Goal: Task Accomplishment & Management: Complete application form

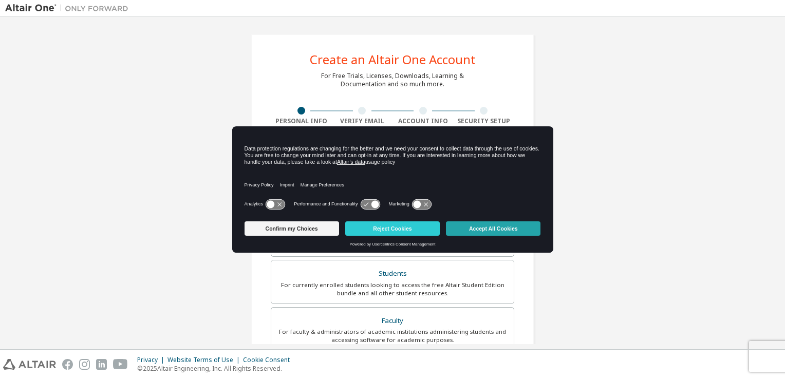
click at [467, 224] on button "Accept All Cookies" at bounding box center [493, 228] width 94 height 14
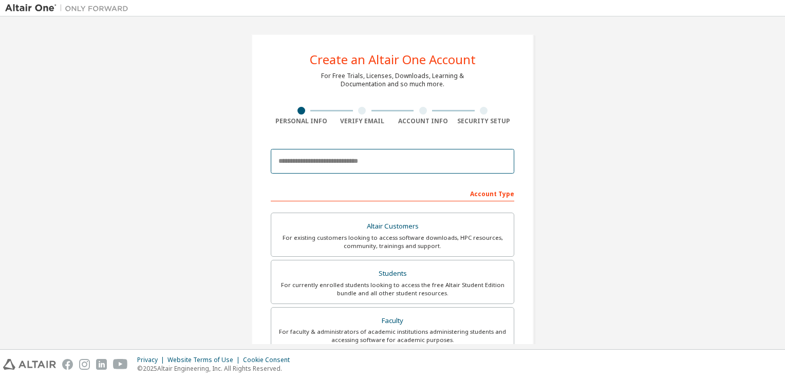
click at [476, 165] on input "email" at bounding box center [392, 161] width 243 height 25
click at [407, 149] on input "**********" at bounding box center [392, 161] width 243 height 25
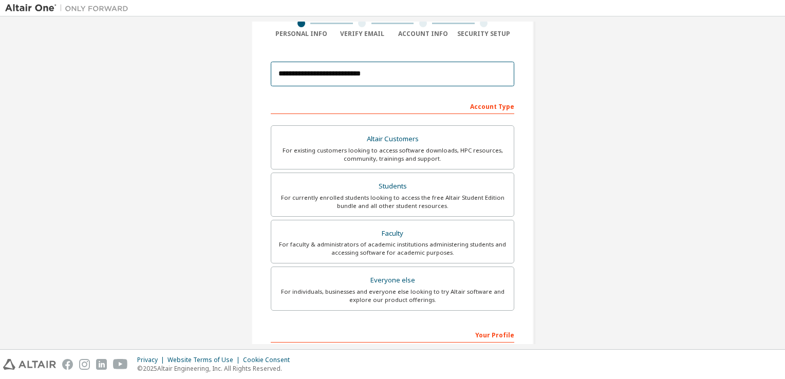
scroll to position [95, 0]
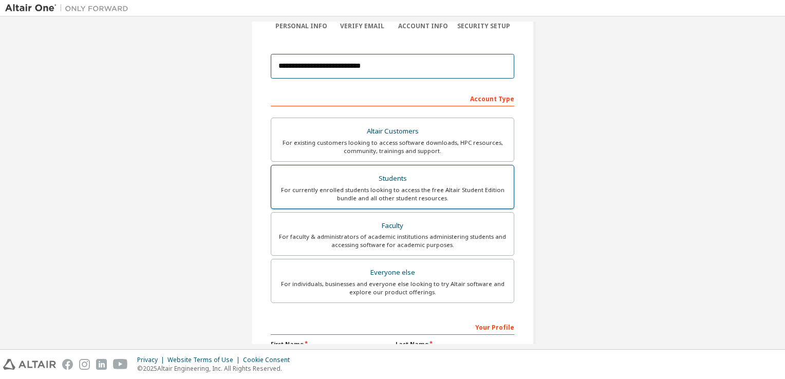
type input "**********"
click at [464, 186] on div "For currently enrolled students looking to access the free Altair Student Editi…" at bounding box center [392, 194] width 230 height 16
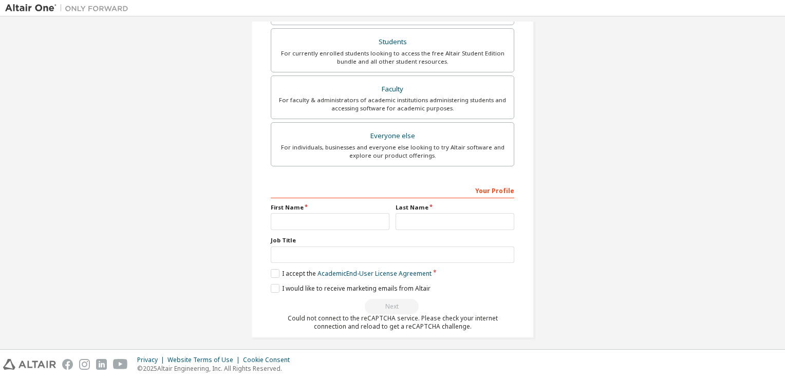
scroll to position [235, 0]
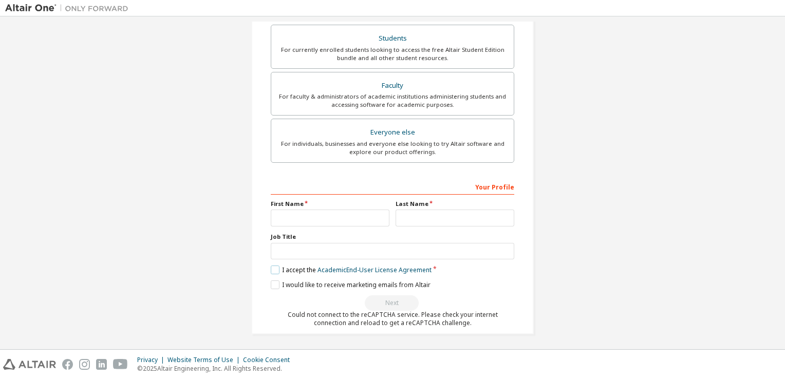
click at [275, 268] on label "I accept the Academic End-User License Agreement" at bounding box center [351, 269] width 161 height 9
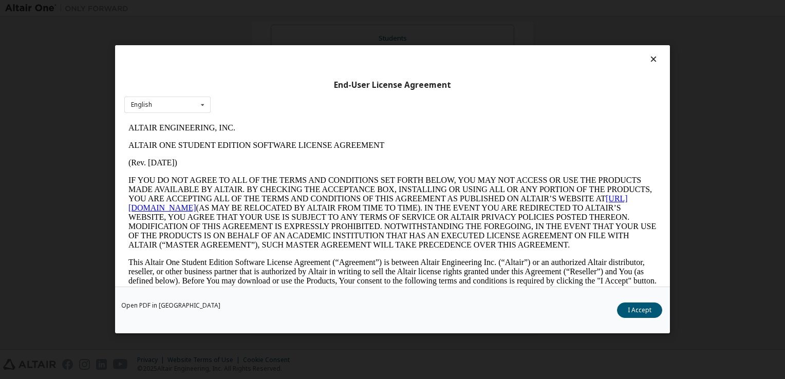
scroll to position [0, 0]
click at [648, 60] on icon at bounding box center [653, 58] width 11 height 9
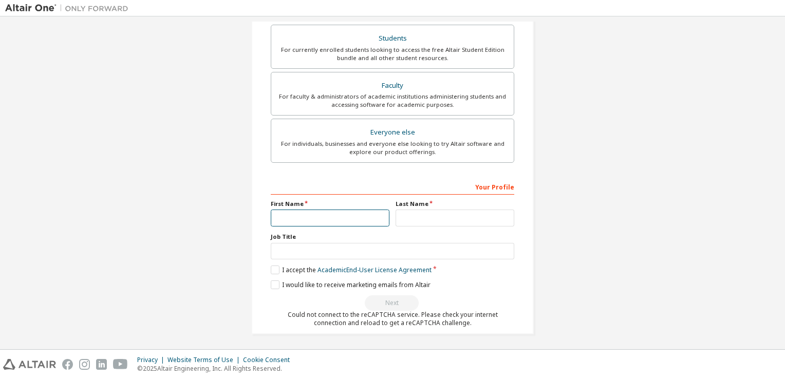
click at [369, 218] on input "text" at bounding box center [330, 218] width 119 height 17
type input "******"
click at [446, 216] on input "text" at bounding box center [454, 218] width 119 height 17
type input "*"
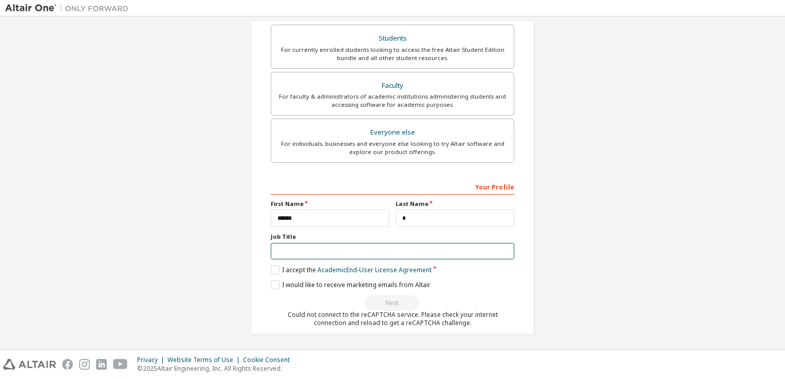
click at [339, 243] on input "text" at bounding box center [392, 251] width 243 height 17
type input "*"
click at [274, 270] on label "I accept the Academic End-User License Agreement" at bounding box center [351, 269] width 161 height 9
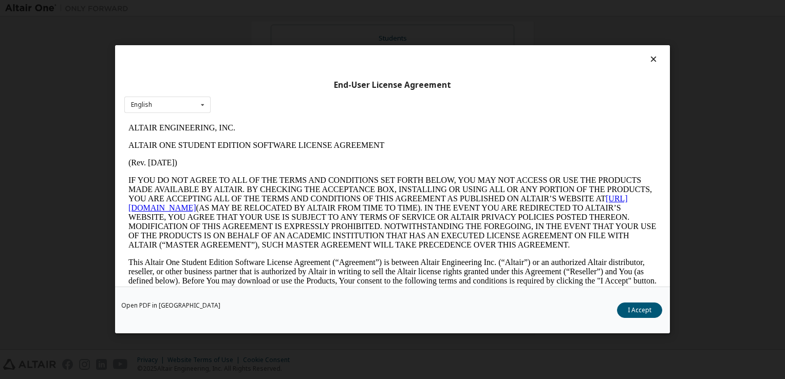
scroll to position [14, 0]
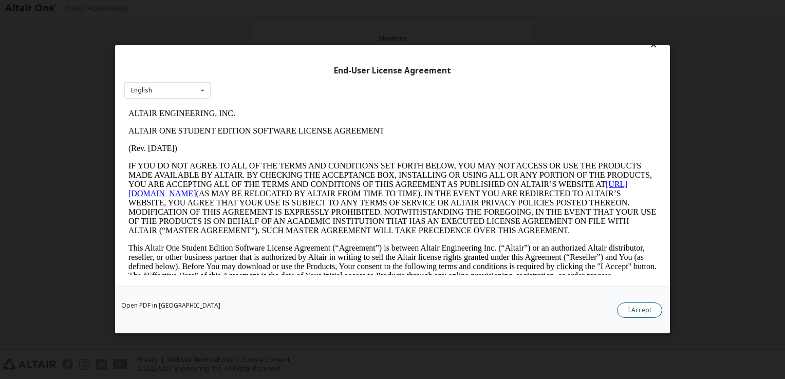
click at [637, 307] on button "I Accept" at bounding box center [639, 310] width 45 height 15
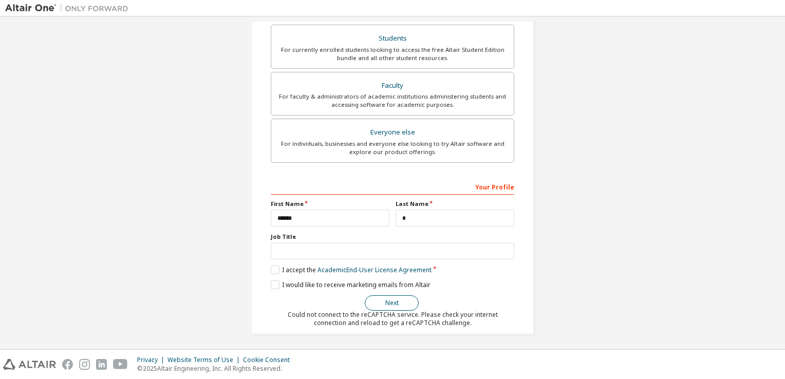
click at [371, 295] on button "Next" at bounding box center [392, 302] width 54 height 15
click at [371, 302] on button "Next" at bounding box center [392, 302] width 54 height 15
click at [271, 284] on label "I would like to receive marketing emails from Altair" at bounding box center [351, 284] width 160 height 9
click at [373, 297] on button "Next" at bounding box center [392, 302] width 54 height 15
click at [758, 81] on div "**********" at bounding box center [392, 66] width 774 height 560
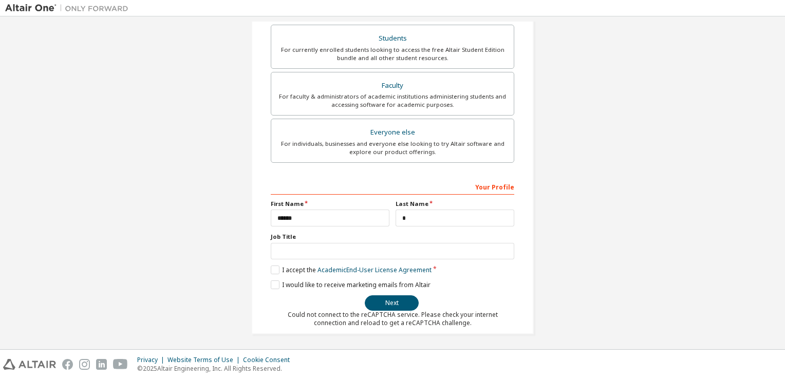
click at [687, 66] on div "**********" at bounding box center [392, 66] width 774 height 560
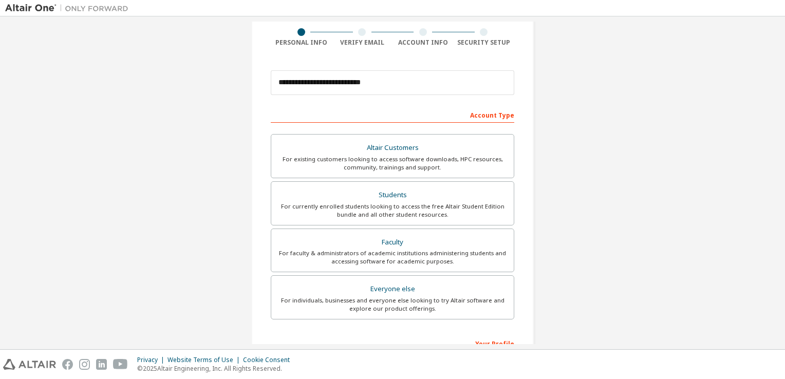
scroll to position [235, 0]
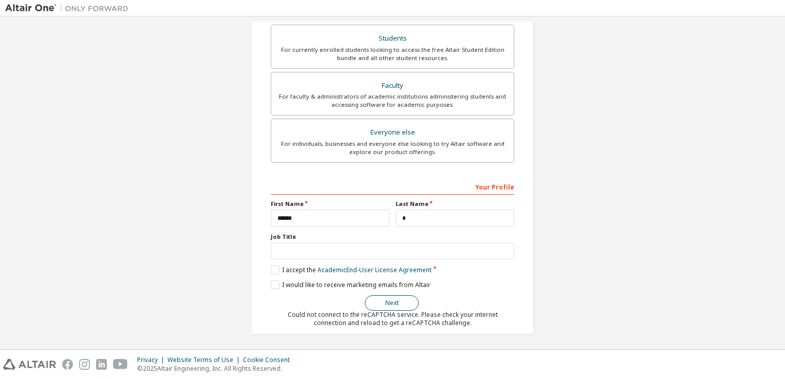
click at [395, 302] on button "Next" at bounding box center [392, 302] width 54 height 15
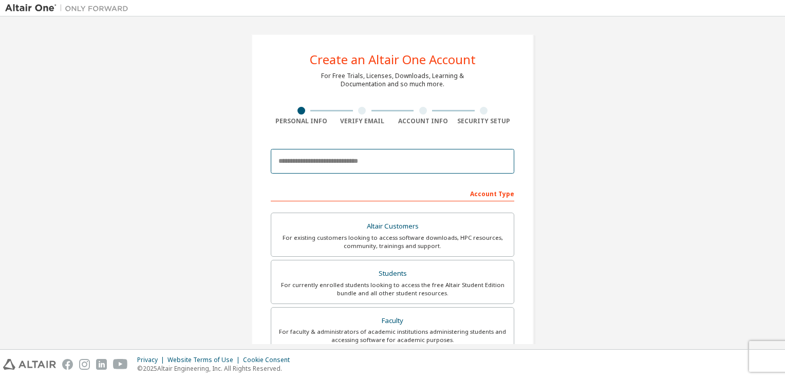
click at [345, 157] on input "email" at bounding box center [392, 161] width 243 height 25
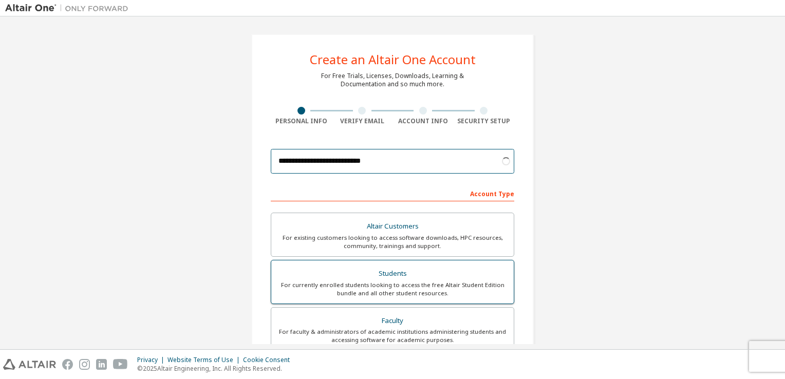
type input "**********"
click at [369, 260] on label "Students For currently enrolled students looking to access the free Altair Stud…" at bounding box center [392, 282] width 243 height 44
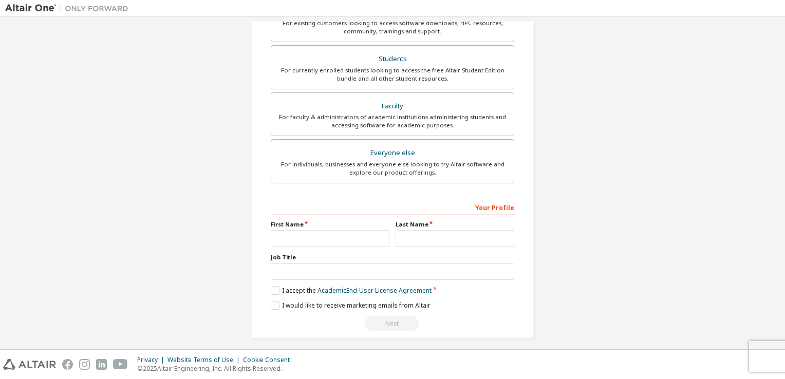
scroll to position [216, 0]
click at [295, 238] on input "text" at bounding box center [330, 237] width 119 height 17
type input "******"
click at [407, 238] on input "text" at bounding box center [454, 237] width 119 height 17
type input "*"
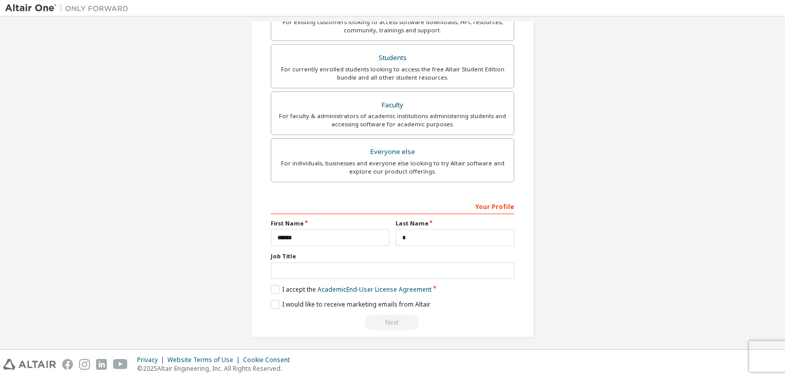
click at [267, 289] on div "**********" at bounding box center [392, 77] width 282 height 519
click at [271, 289] on label "I accept the Academic End-User License Agreement" at bounding box center [351, 289] width 161 height 9
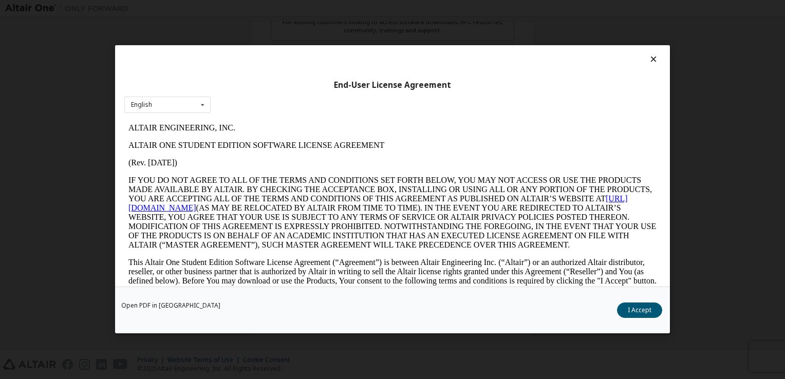
scroll to position [0, 0]
click at [638, 312] on button "I Accept" at bounding box center [639, 310] width 45 height 15
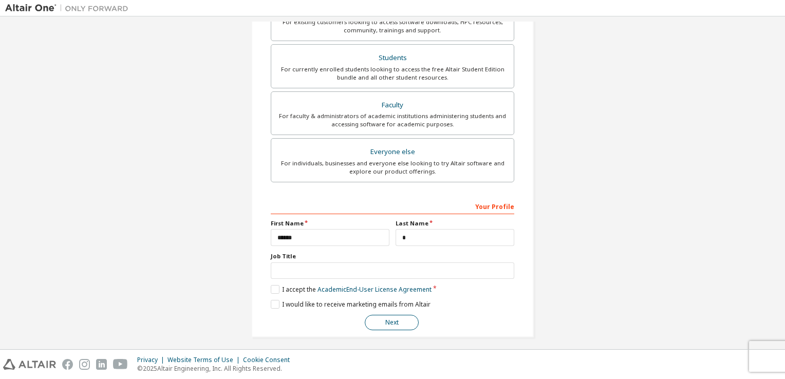
click at [402, 321] on button "Next" at bounding box center [392, 322] width 54 height 15
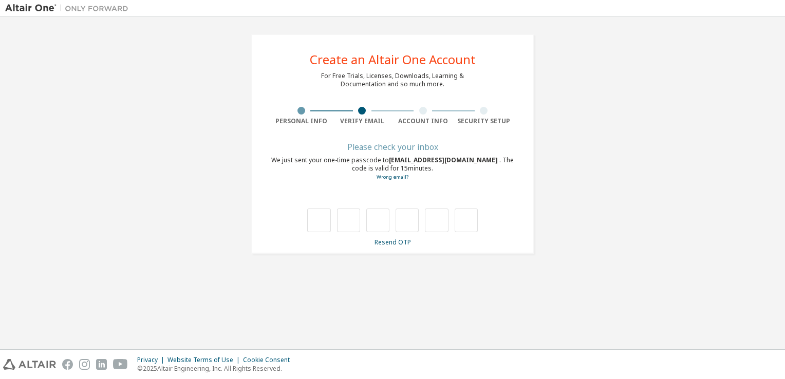
type input "*"
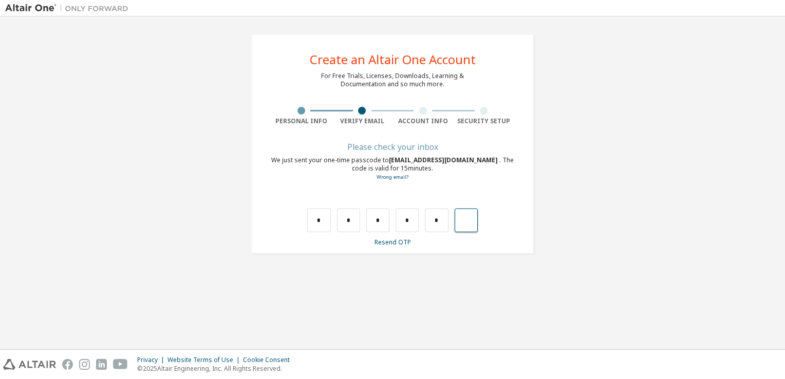
type input "*"
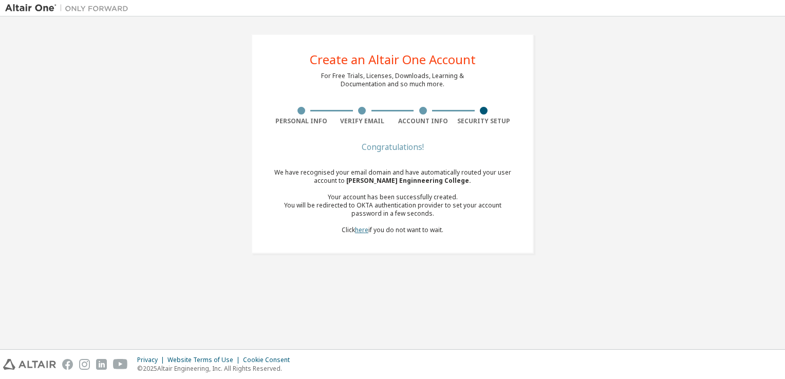
click at [363, 230] on link "here" at bounding box center [361, 229] width 13 height 9
